Goal: Transaction & Acquisition: Purchase product/service

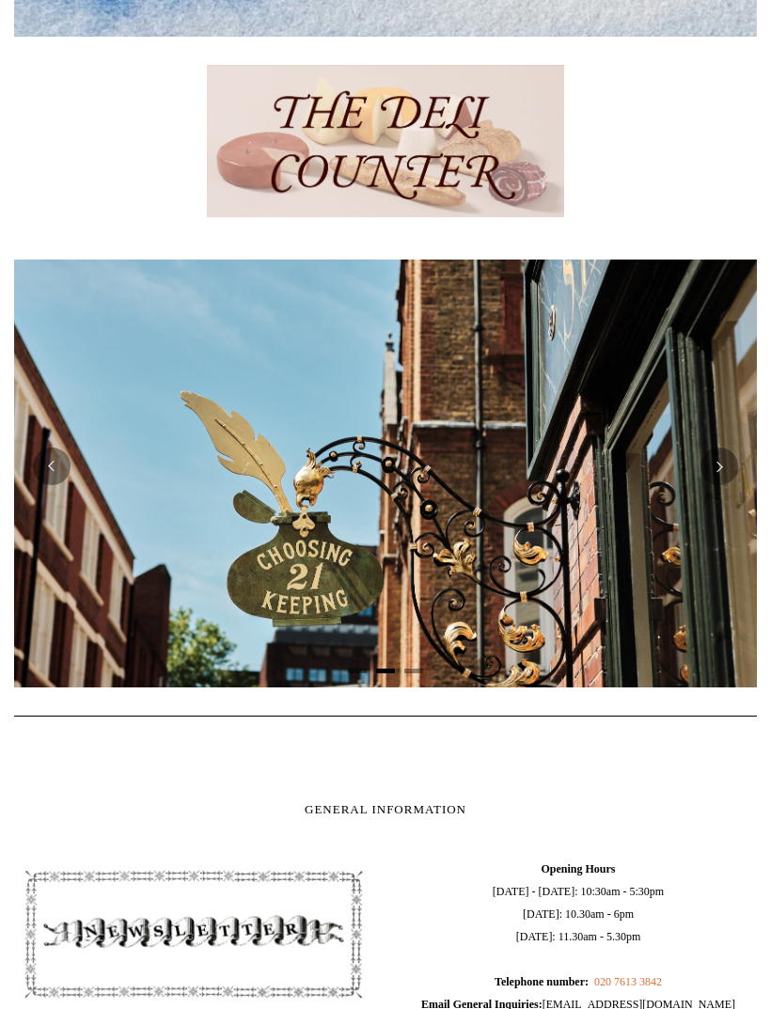
scroll to position [765, 0]
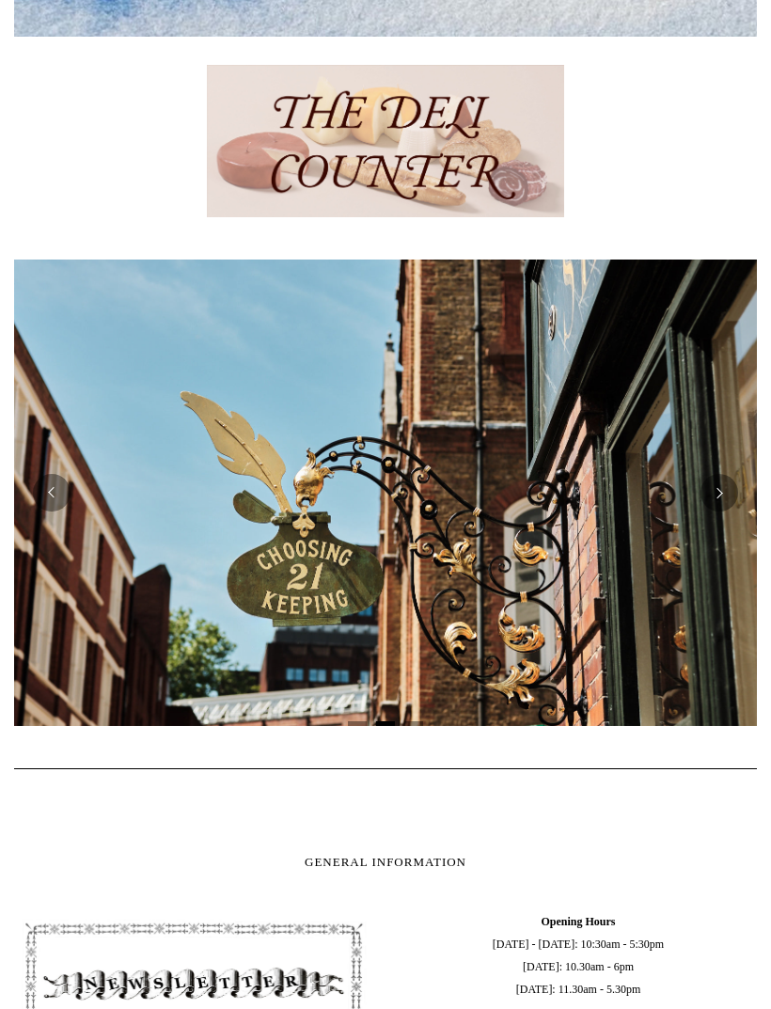
click at [53, 495] on button "Previous" at bounding box center [52, 493] width 38 height 38
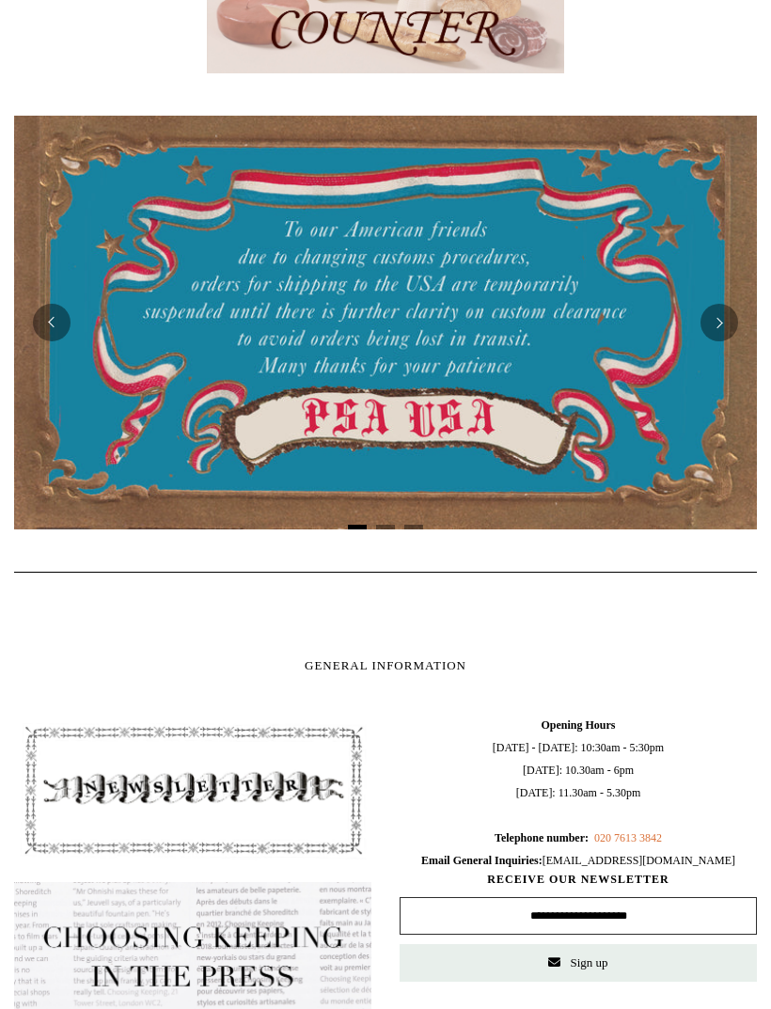
scroll to position [909, 0]
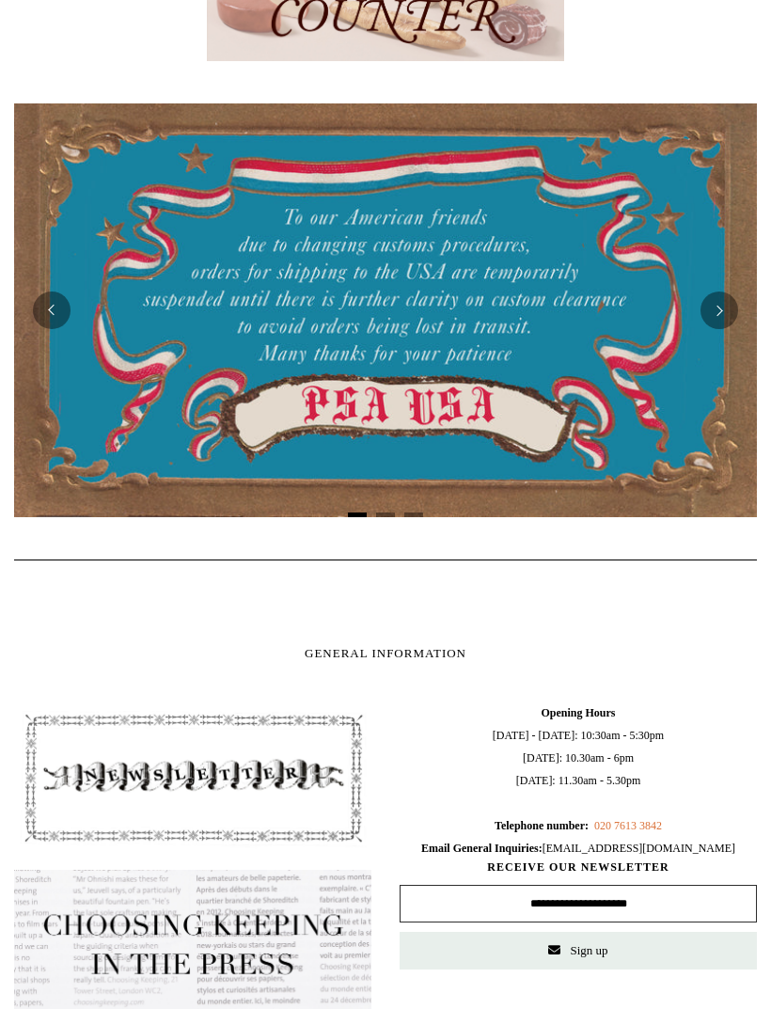
click at [721, 311] on button "Next" at bounding box center [720, 312] width 38 height 38
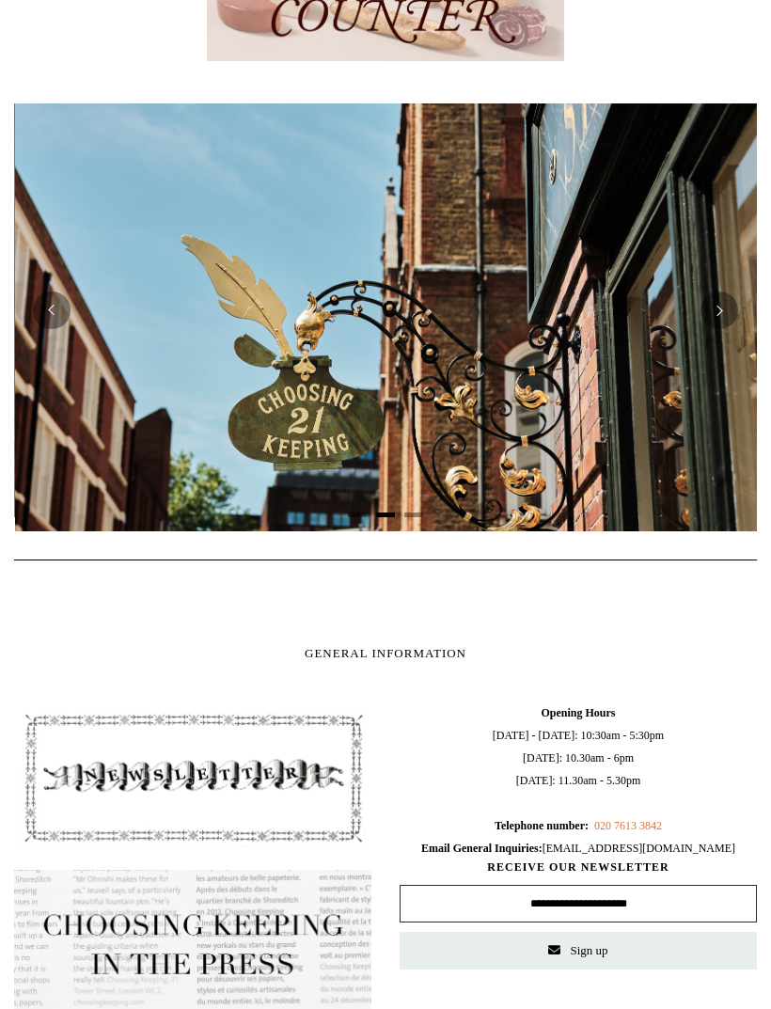
scroll to position [0, 743]
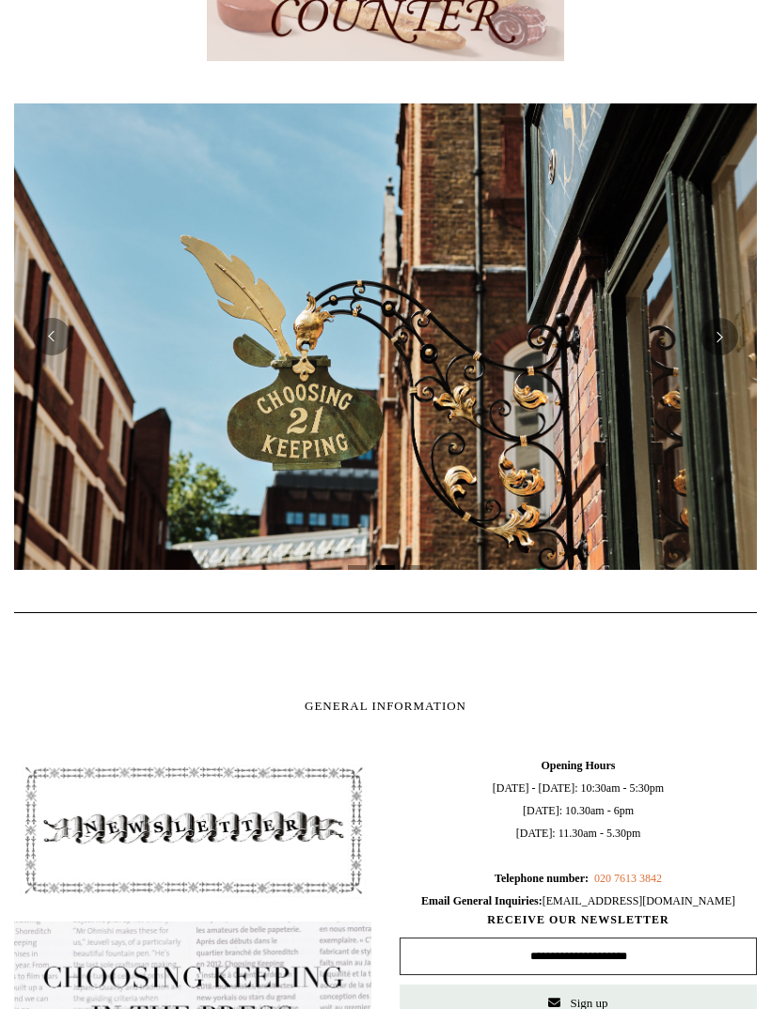
click at [730, 343] on button "Next" at bounding box center [720, 337] width 38 height 38
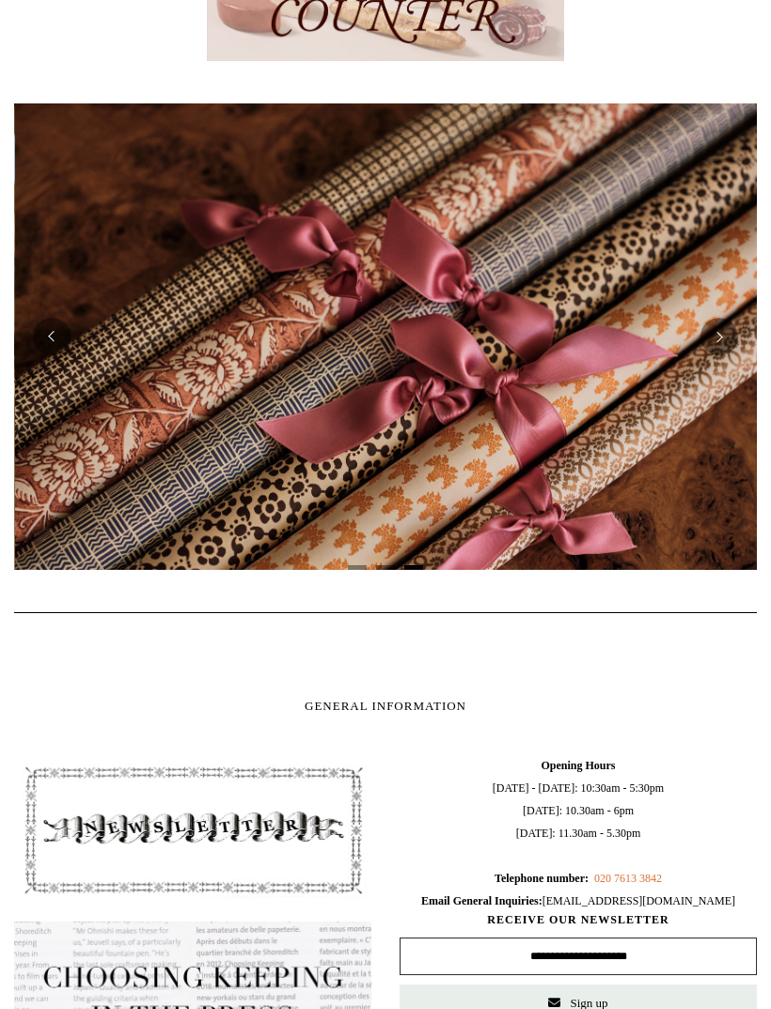
scroll to position [0, 1486]
click at [723, 330] on button "Next" at bounding box center [720, 337] width 38 height 38
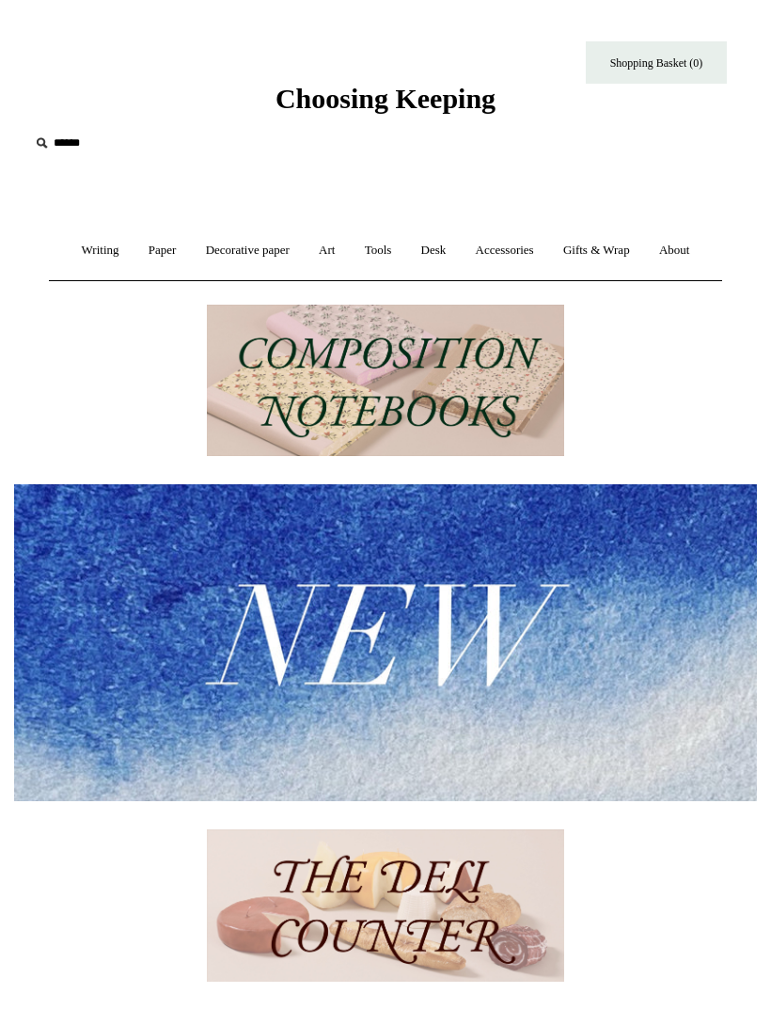
scroll to position [0, 0]
click at [327, 249] on link "Art +" at bounding box center [327, 251] width 42 height 50
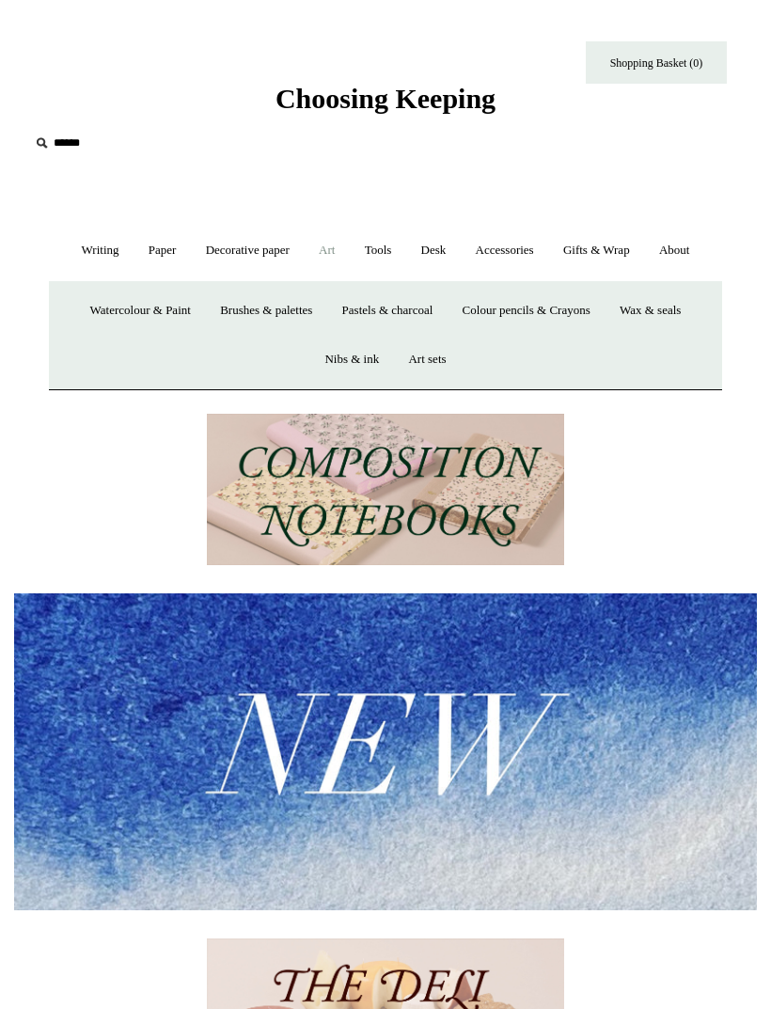
click at [154, 244] on link "Paper +" at bounding box center [162, 251] width 55 height 50
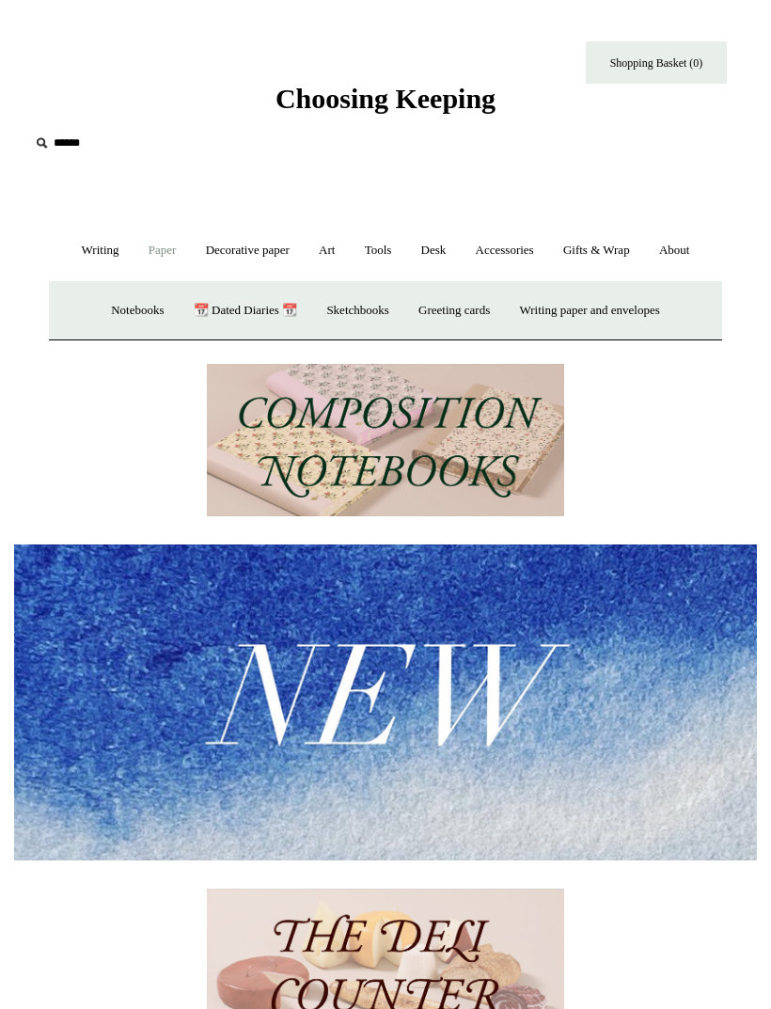
click at [331, 251] on link "Art +" at bounding box center [327, 251] width 42 height 50
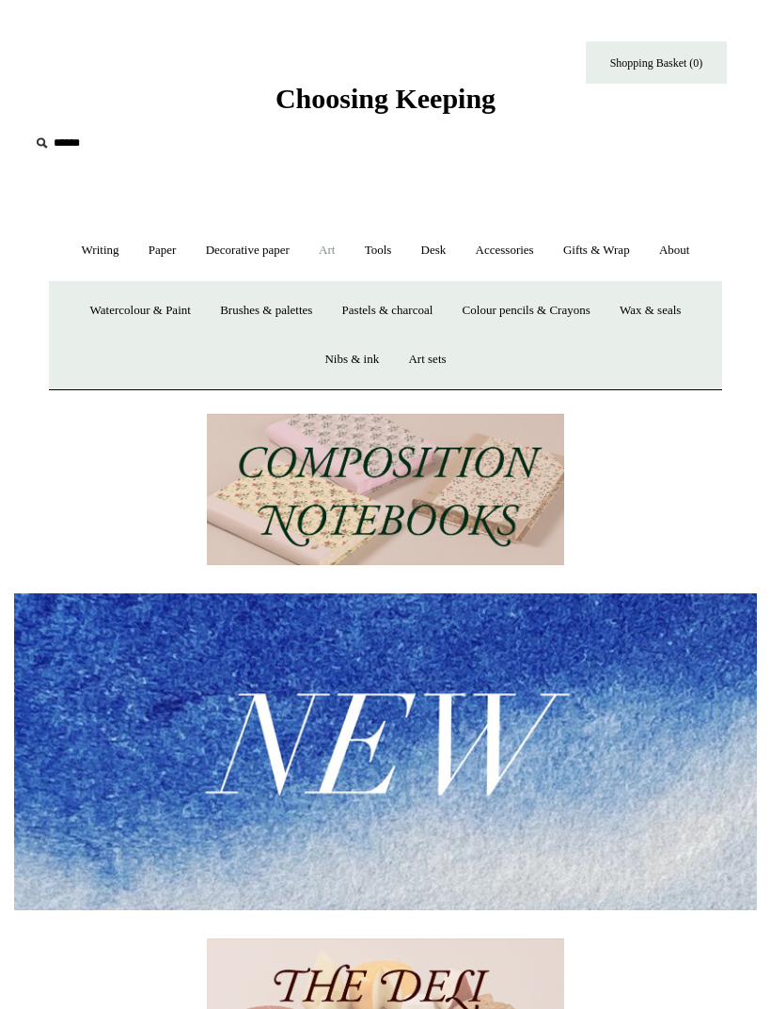
click at [151, 297] on link "Watercolour & Paint" at bounding box center [140, 311] width 127 height 50
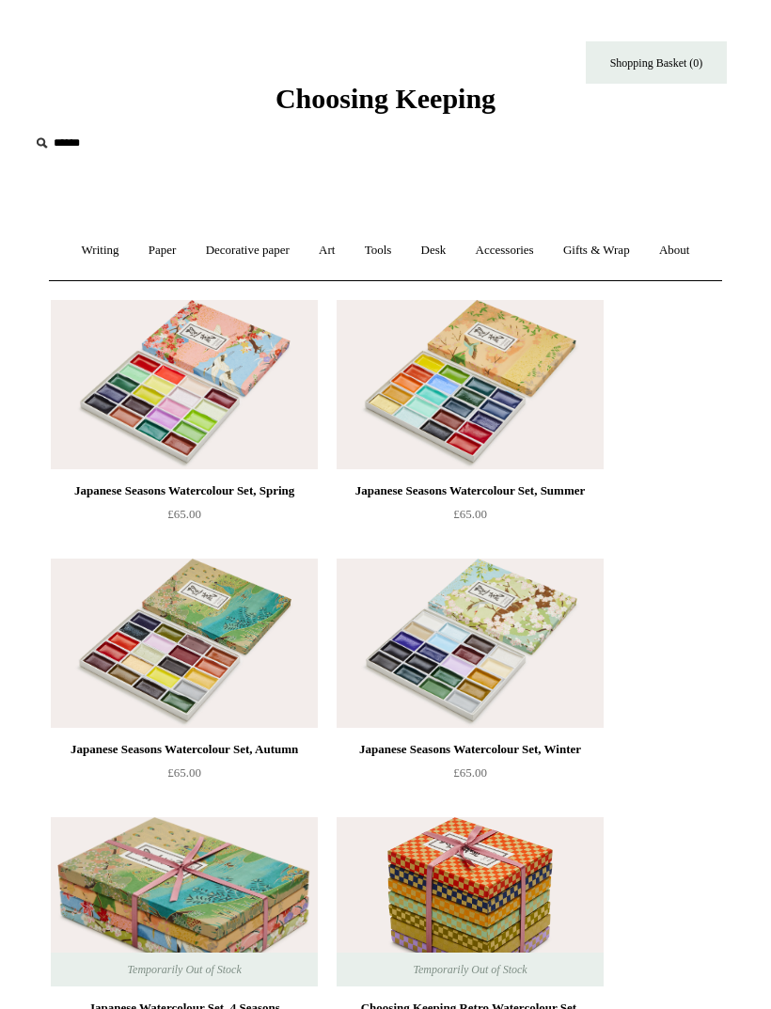
click at [320, 251] on link "Art +" at bounding box center [327, 251] width 42 height 50
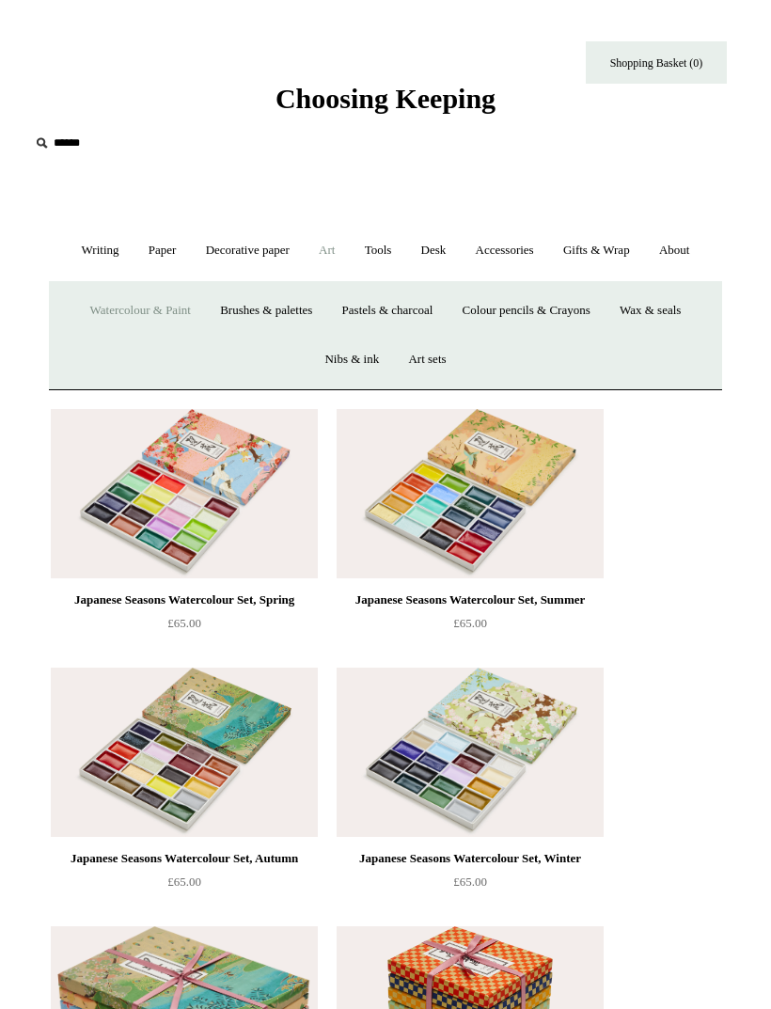
click at [368, 249] on link "Tools +" at bounding box center [379, 251] width 54 height 50
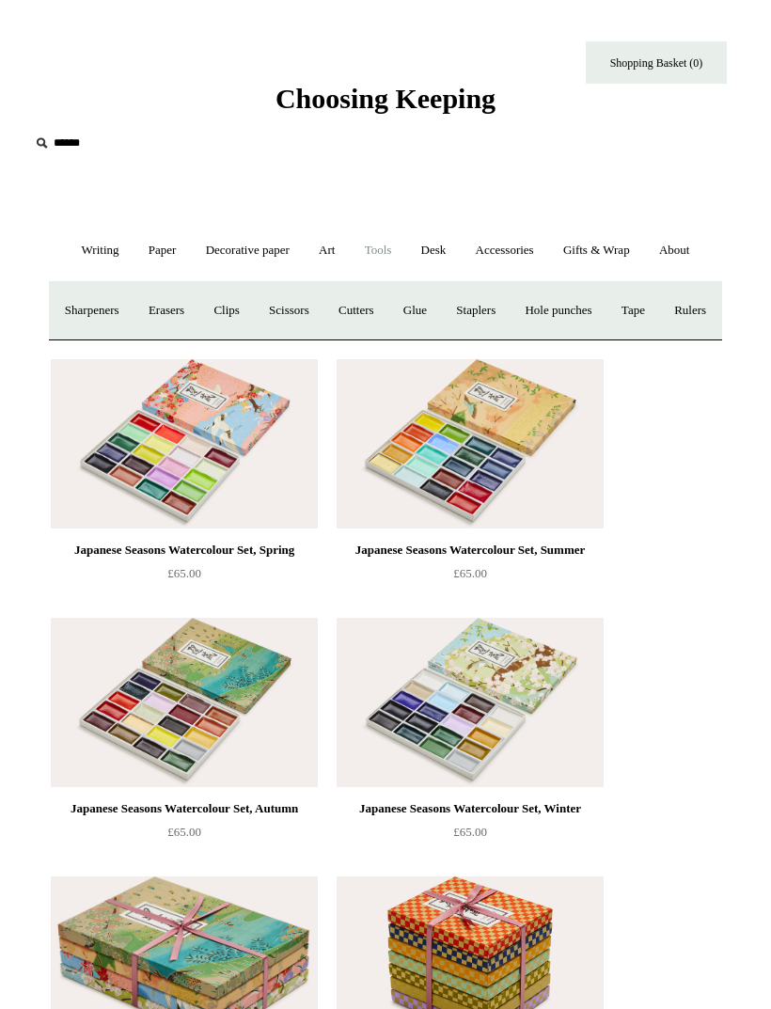
click at [436, 257] on link "Desk +" at bounding box center [434, 251] width 52 height 50
click at [151, 241] on link "Paper +" at bounding box center [162, 251] width 55 height 50
click at [150, 254] on link "Paper -" at bounding box center [162, 251] width 55 height 50
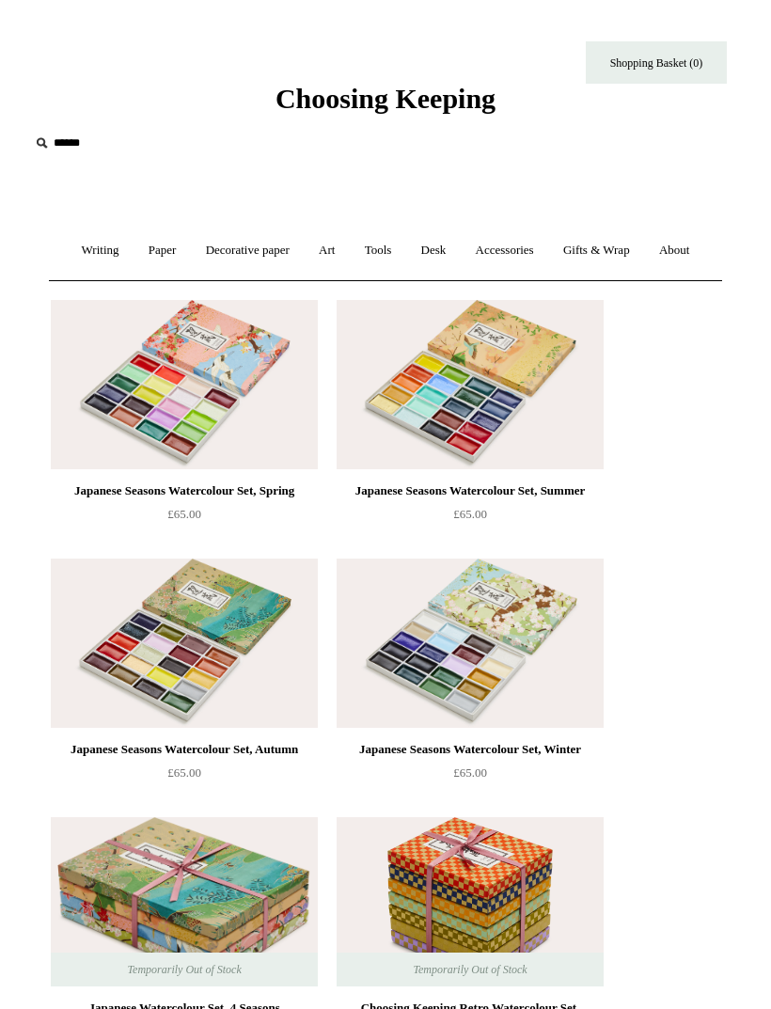
click at [149, 255] on link "Paper +" at bounding box center [162, 251] width 55 height 50
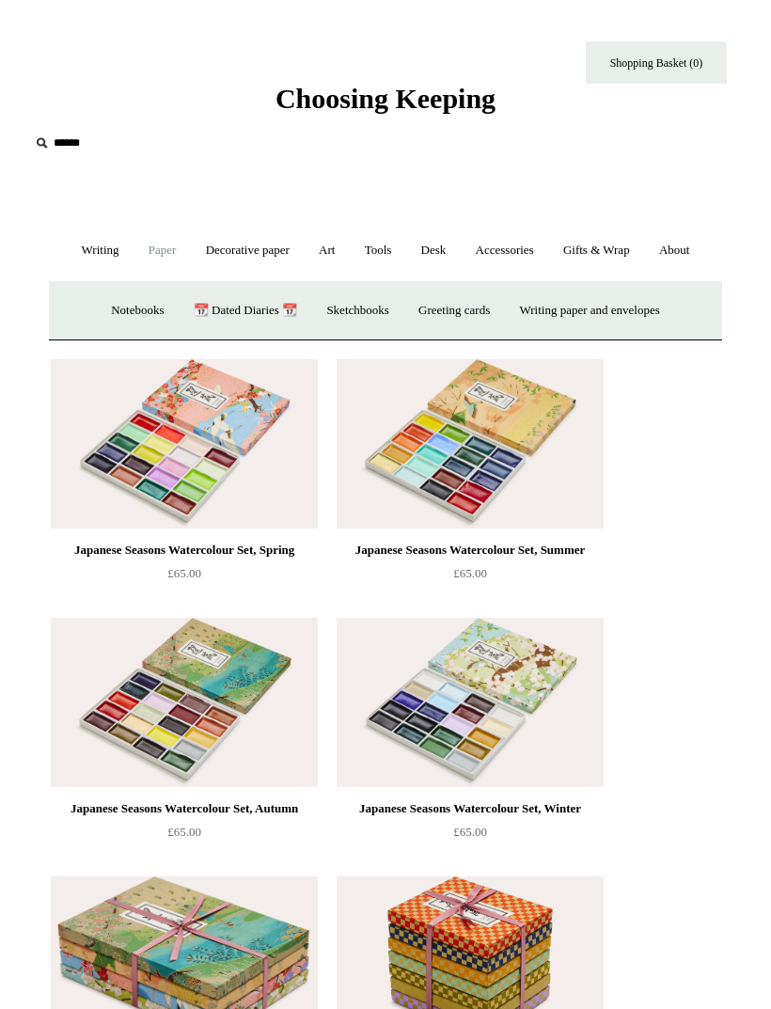
click at [64, 141] on input "text" at bounding box center [144, 143] width 231 height 35
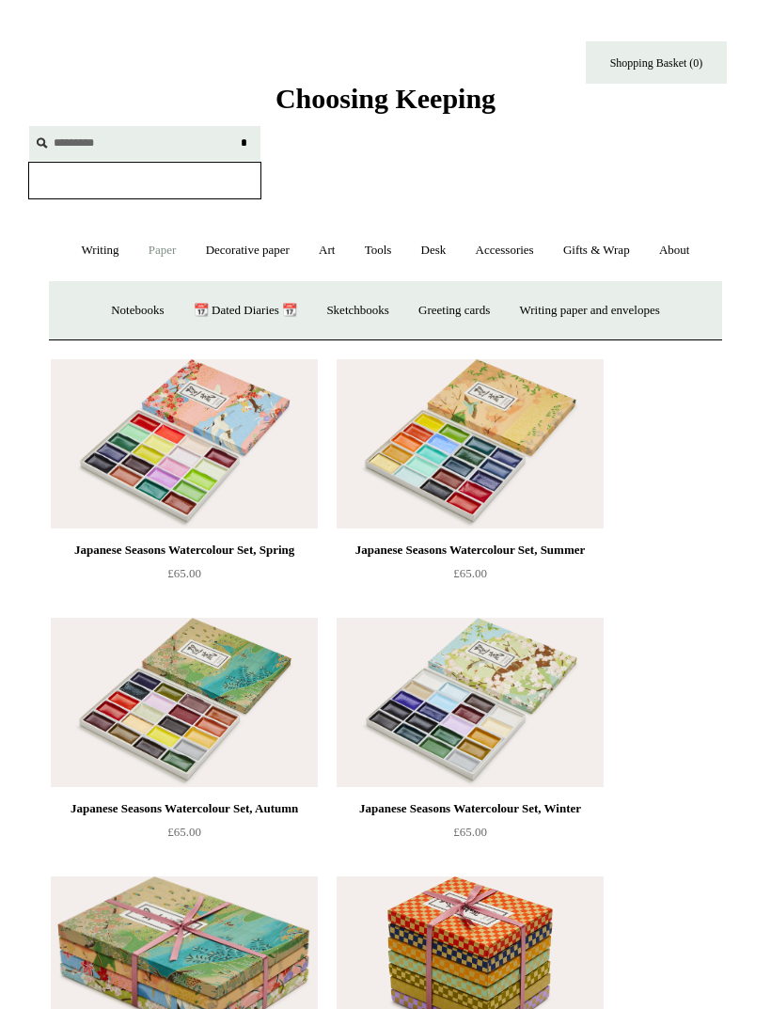
type input "*********"
click at [244, 142] on input "*" at bounding box center [243, 142] width 19 height 33
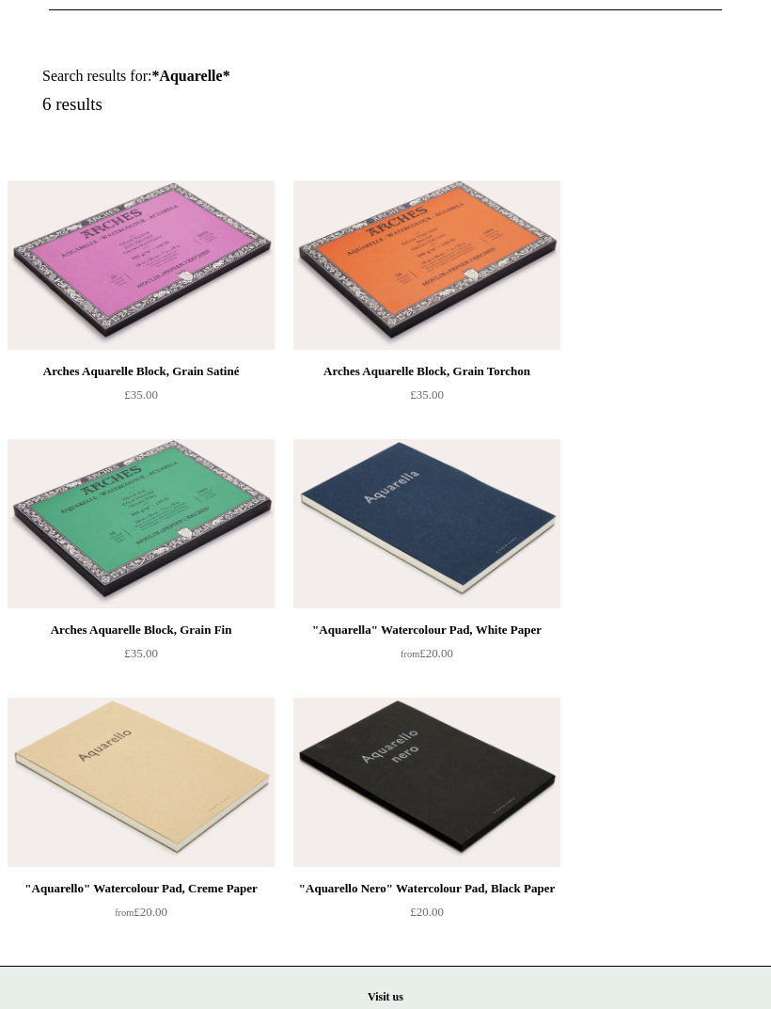
scroll to position [271, 0]
click at [477, 534] on img at bounding box center [426, 523] width 267 height 169
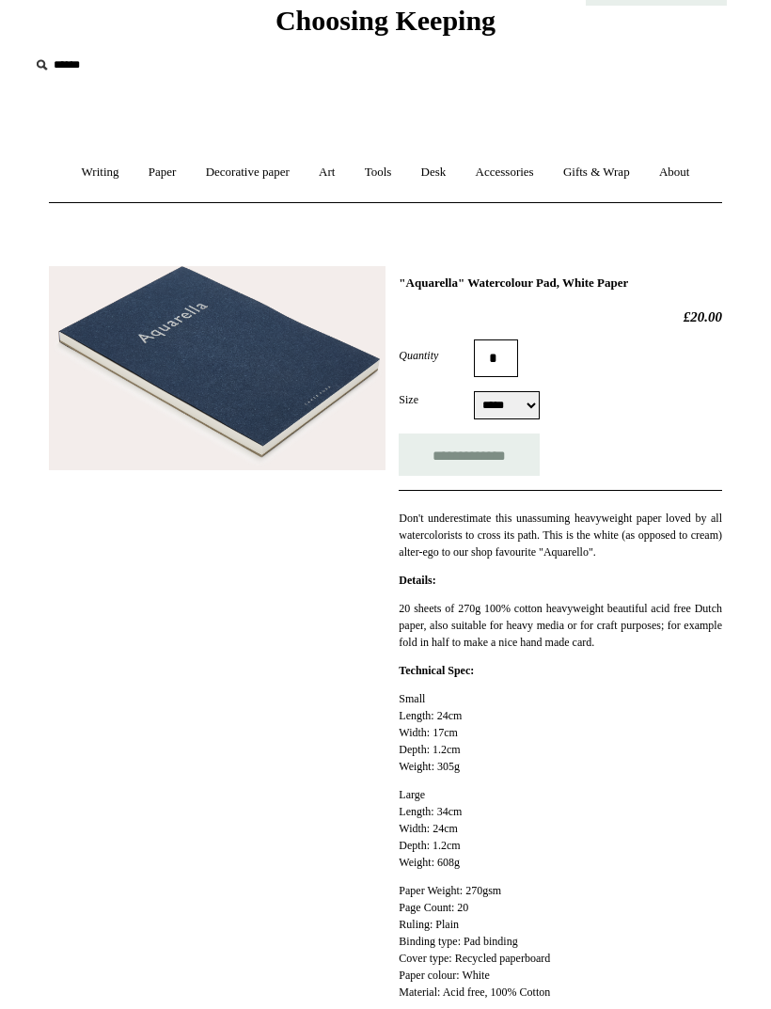
scroll to position [78, 0]
click at [519, 405] on select "***** *****" at bounding box center [507, 405] width 66 height 28
select select "*****"
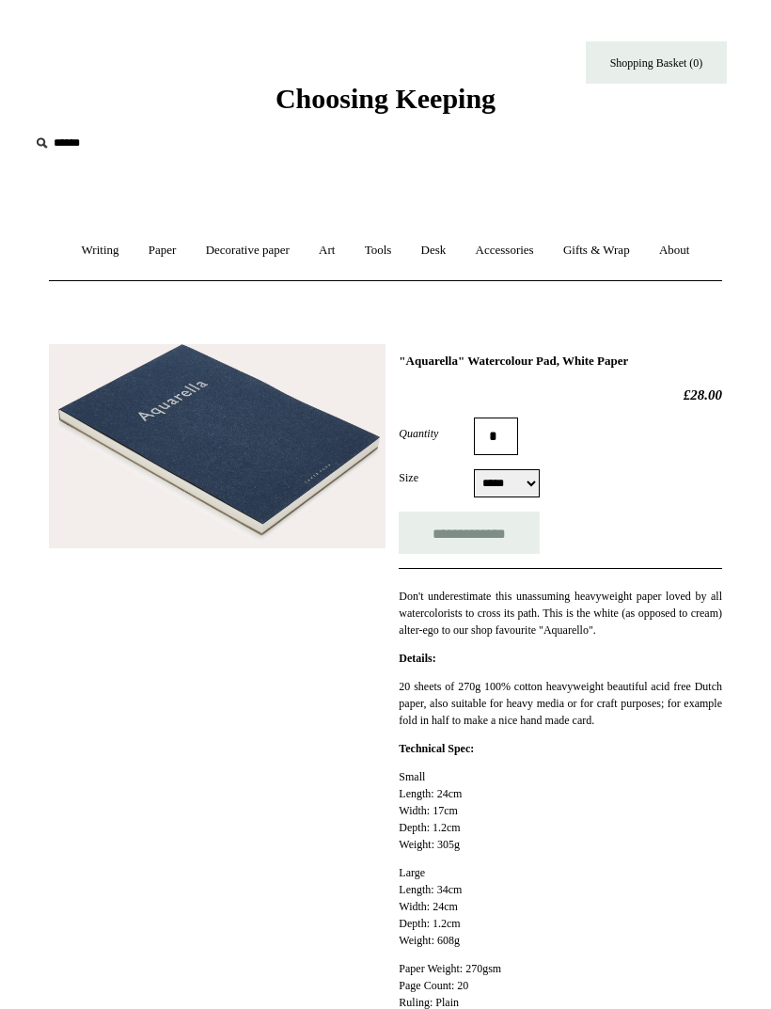
click at [145, 253] on link "Paper +" at bounding box center [162, 251] width 55 height 50
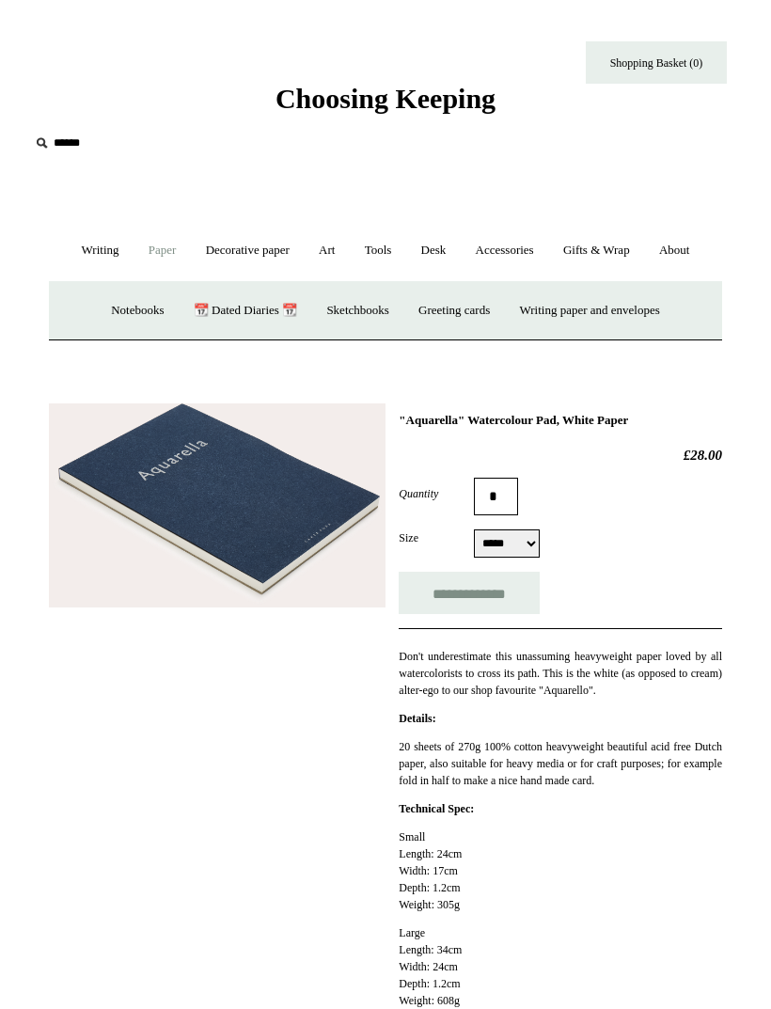
click at [232, 287] on link "📆 Dated Diaries 📆" at bounding box center [246, 311] width 130 height 50
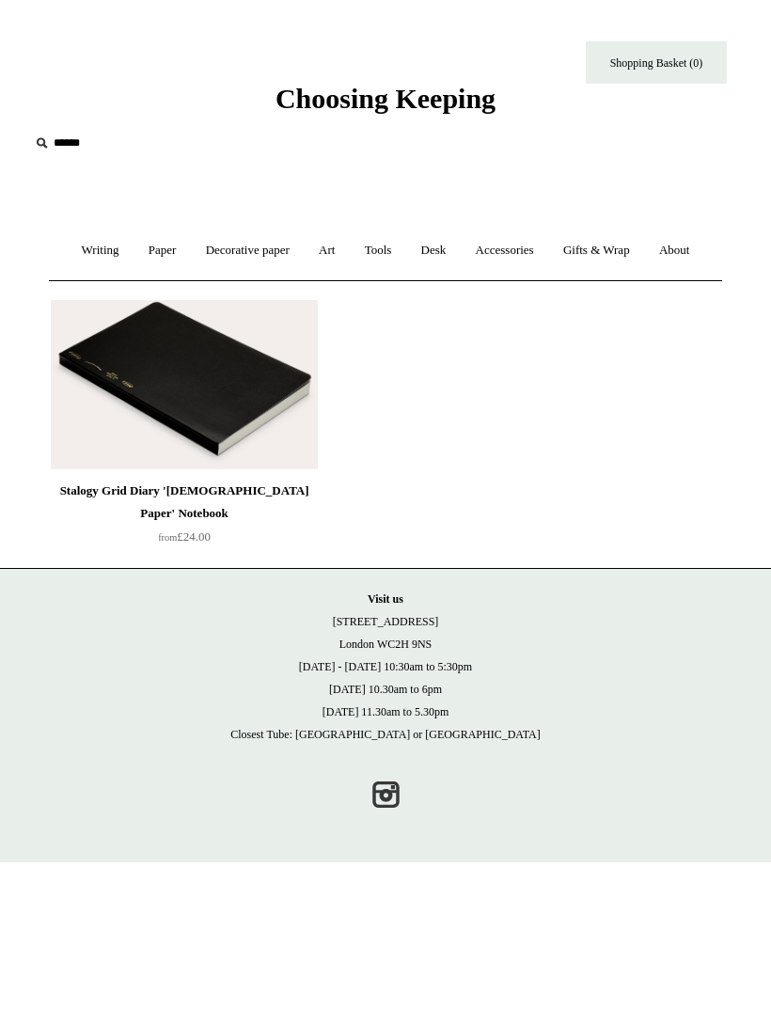
click at [228, 487] on div "Stalogy Grid Diary '[DEMOGRAPHIC_DATA] Paper' Notebook" at bounding box center [184, 502] width 258 height 45
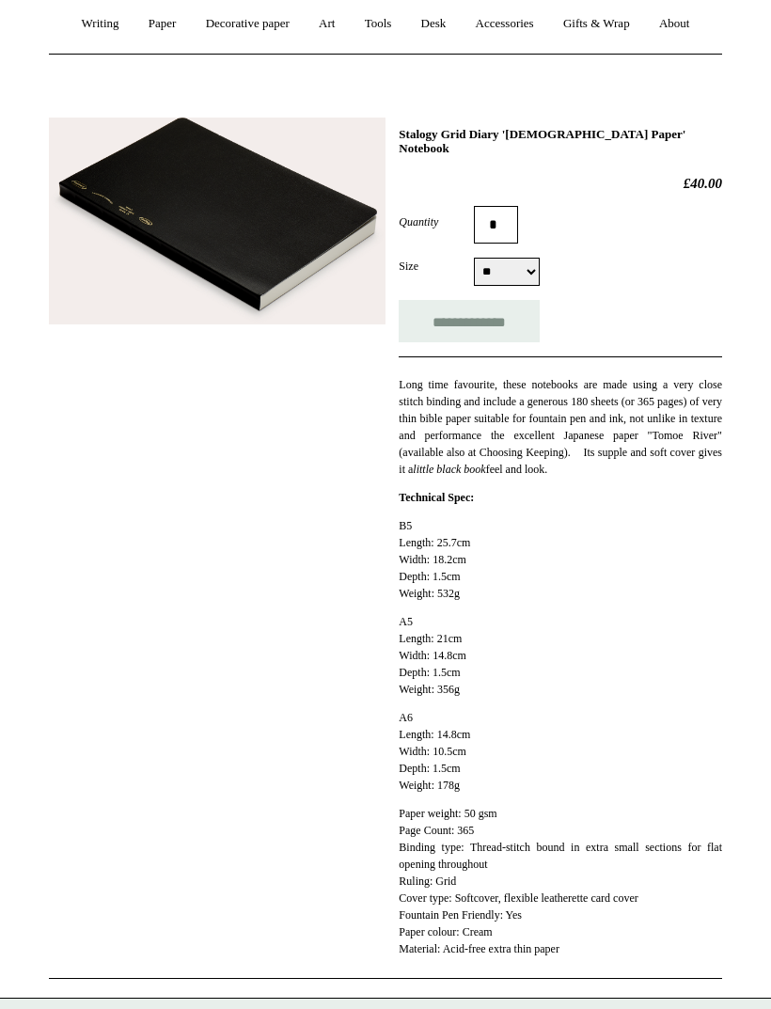
scroll to position [244, 0]
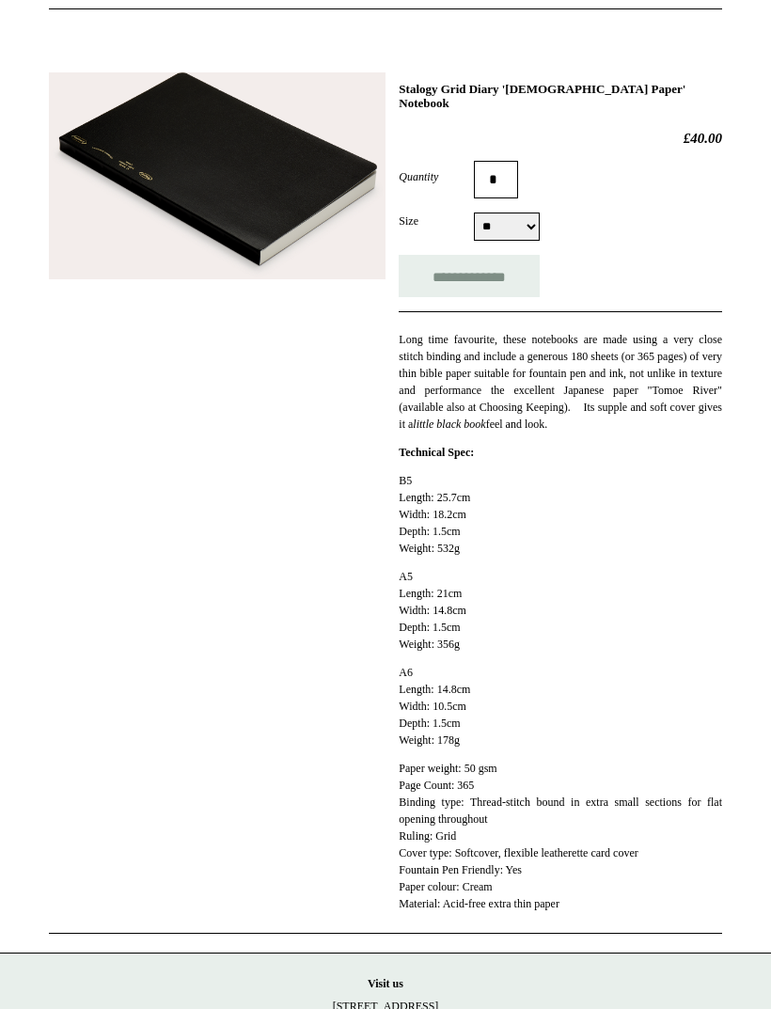
click at [510, 214] on select "** ** **" at bounding box center [507, 228] width 66 height 28
click at [522, 213] on select "** ** **" at bounding box center [507, 227] width 66 height 28
select select "**"
